Goal: Find specific page/section

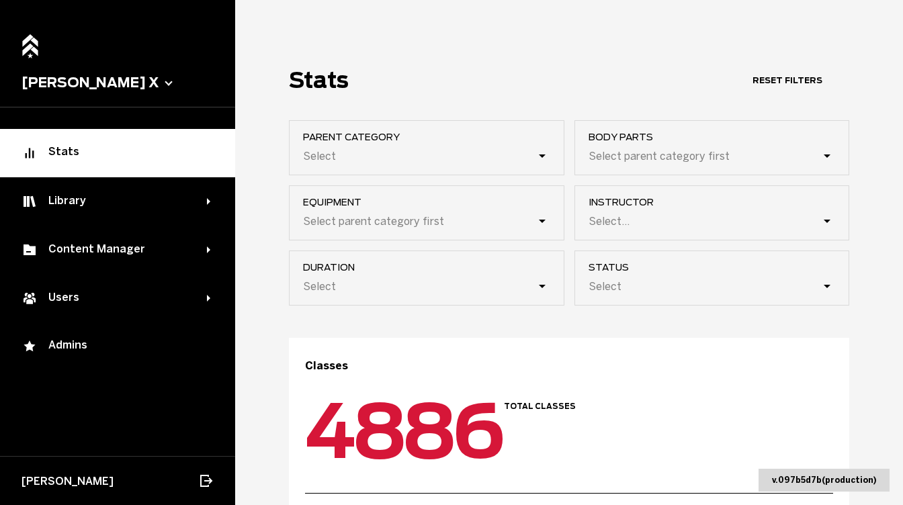
click at [98, 85] on button "[PERSON_NAME] X" at bounding box center [118, 83] width 192 height 16
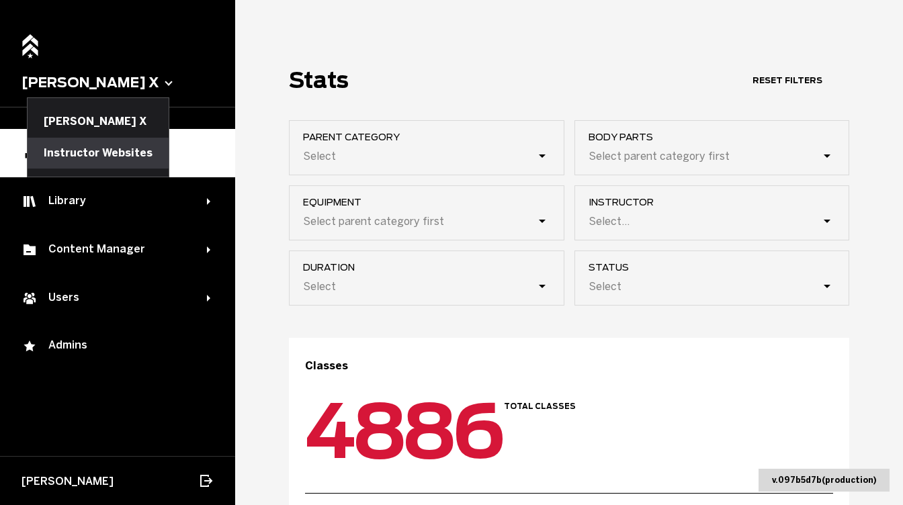
click at [92, 145] on button "Instructor Websites" at bounding box center [98, 153] width 141 height 31
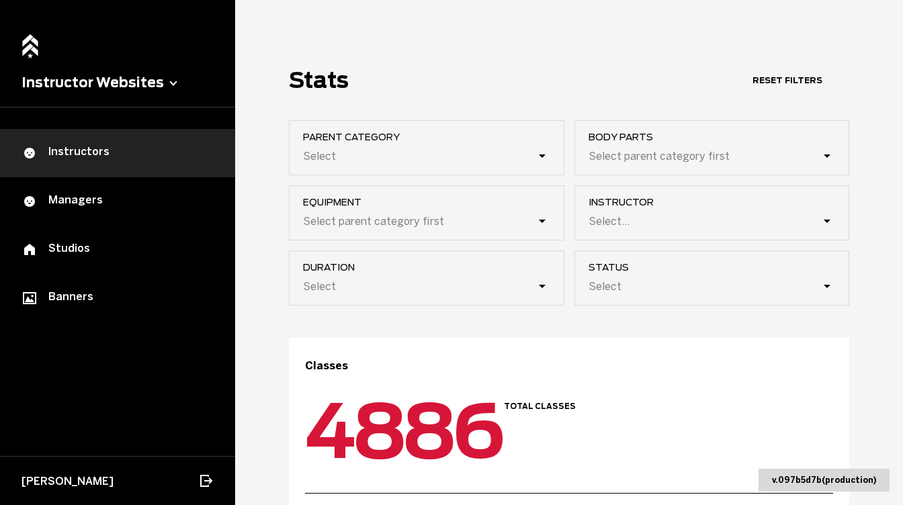
click at [170, 141] on link "Instructors" at bounding box center [117, 153] width 235 height 48
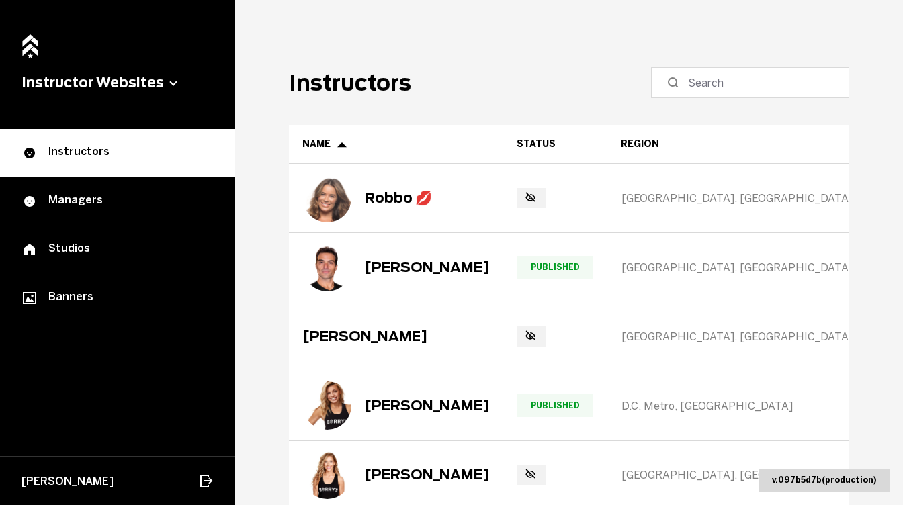
click at [681, 87] on icon at bounding box center [673, 83] width 16 height 16
click at [694, 87] on input at bounding box center [755, 83] width 134 height 16
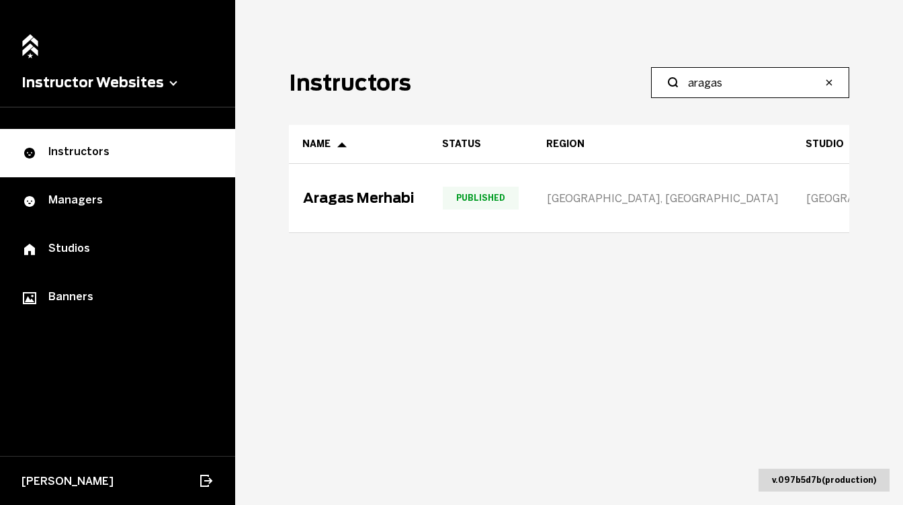
type input "aragas"
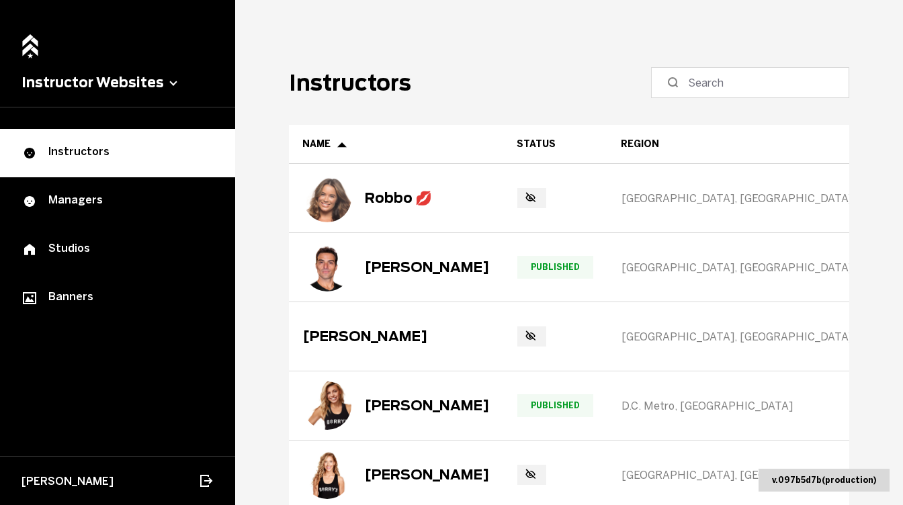
click at [372, 86] on label at bounding box center [750, 82] width 198 height 31
click at [372, 86] on input at bounding box center [755, 83] width 134 height 16
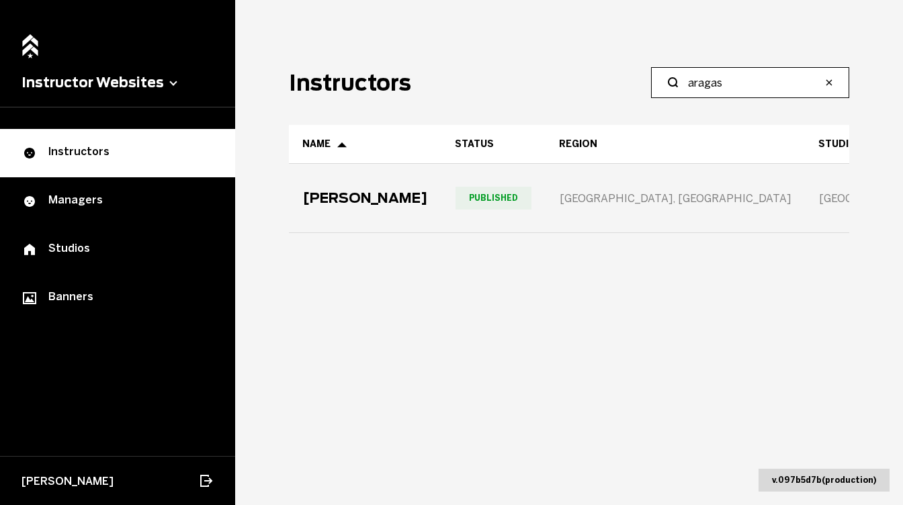
type input "aragas"
